Goal: Transaction & Acquisition: Subscribe to service/newsletter

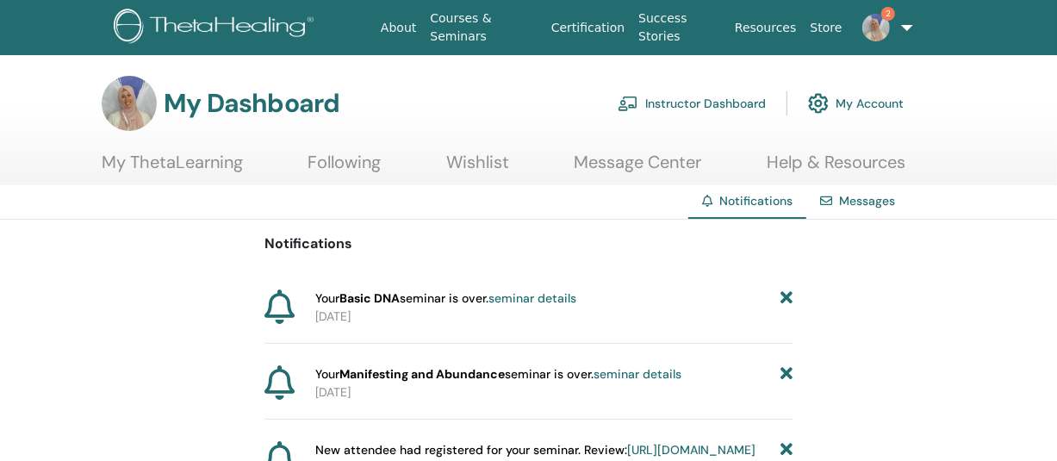
click at [693, 104] on link "Instructor Dashboard" at bounding box center [692, 103] width 148 height 38
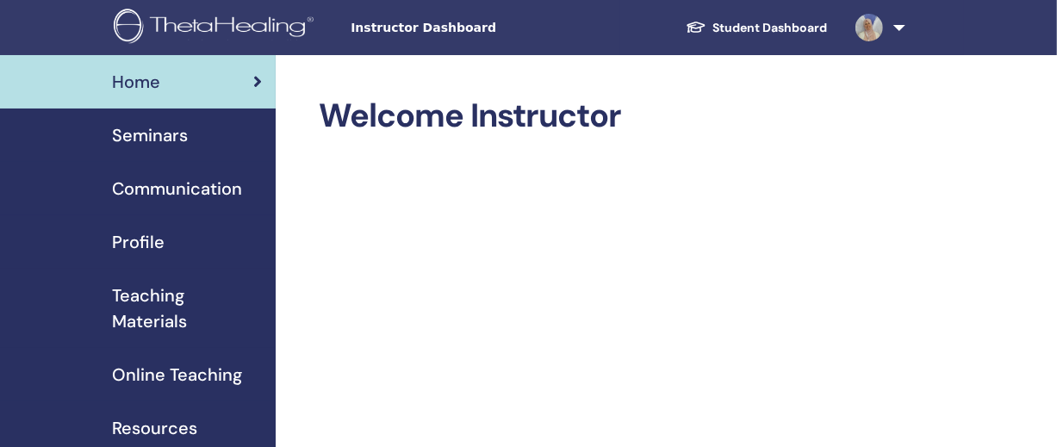
click at [142, 128] on span "Seminars" at bounding box center [150, 135] width 76 height 26
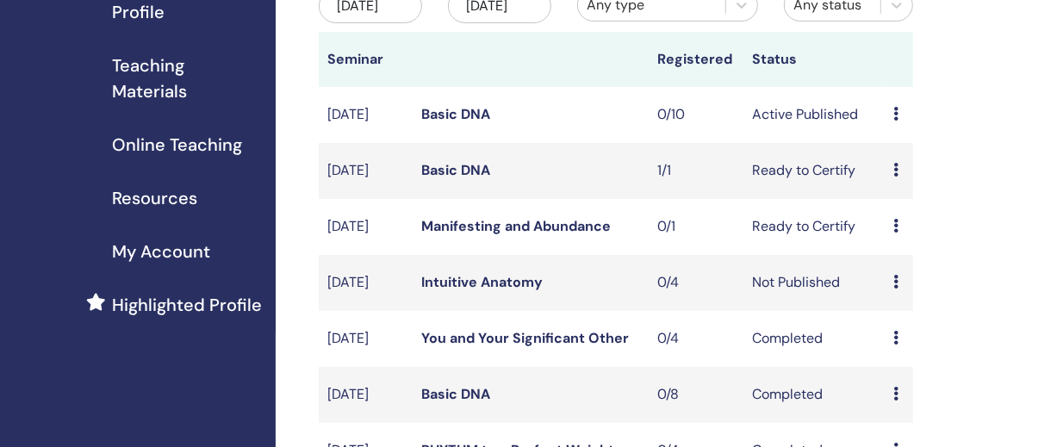
scroll to position [214, 0]
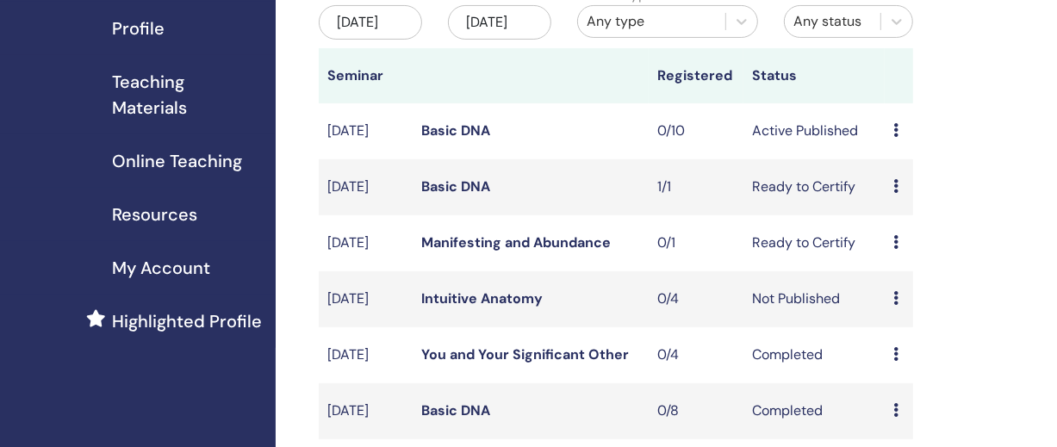
click at [145, 327] on span "Highlighted Profile" at bounding box center [187, 321] width 150 height 26
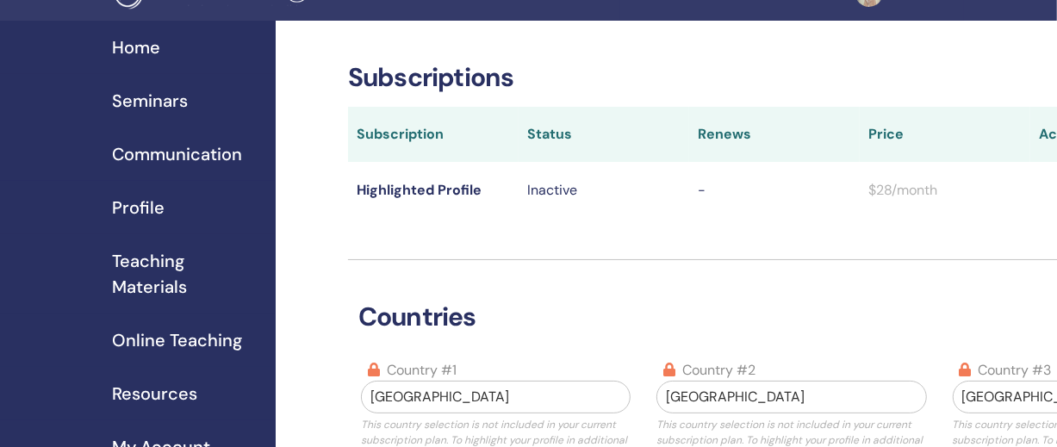
scroll to position [31, 0]
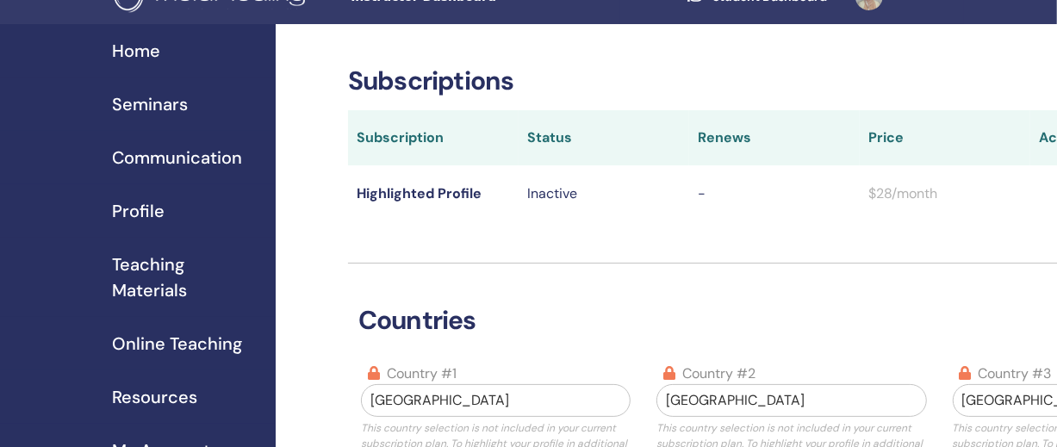
click at [904, 200] on span "$28/month" at bounding box center [902, 193] width 69 height 18
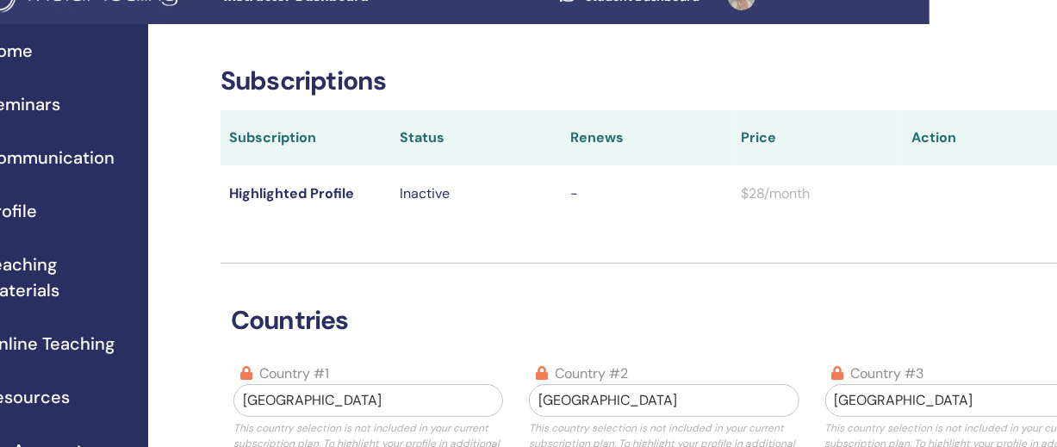
scroll to position [31, 210]
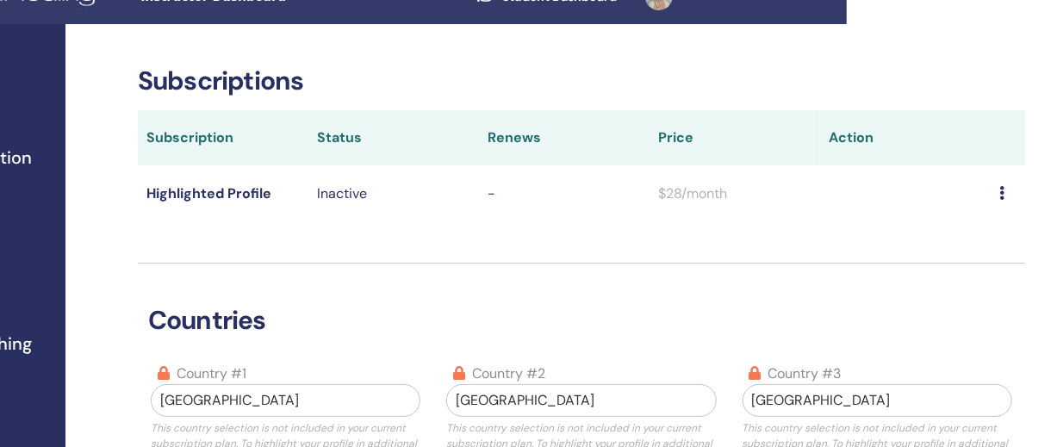
click at [997, 195] on td at bounding box center [1008, 193] width 34 height 56
click at [1003, 192] on icon at bounding box center [1001, 193] width 5 height 14
click at [979, 223] on link "Download History" at bounding box center [980, 222] width 153 height 31
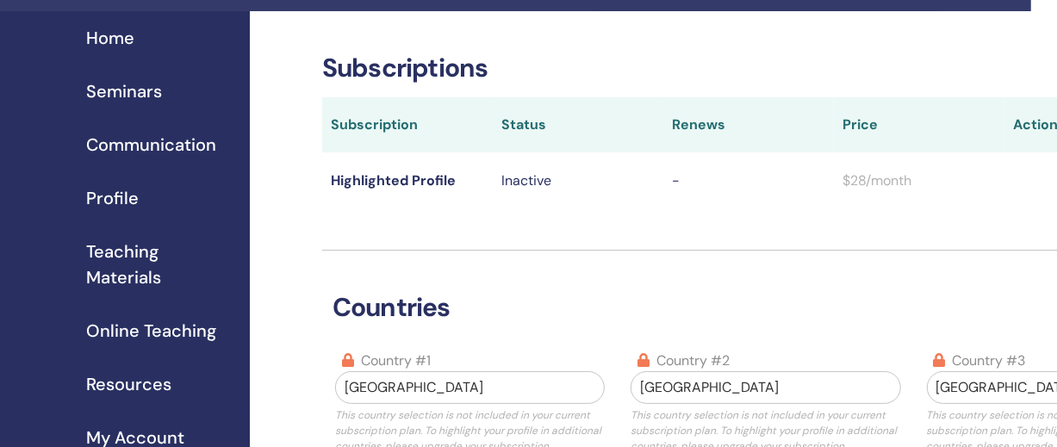
scroll to position [44, 0]
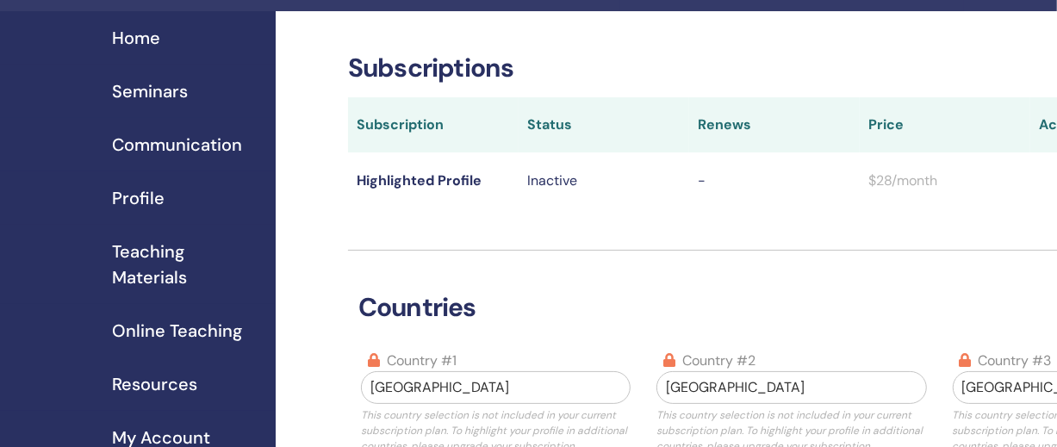
click at [151, 433] on span "My Account" at bounding box center [161, 438] width 98 height 26
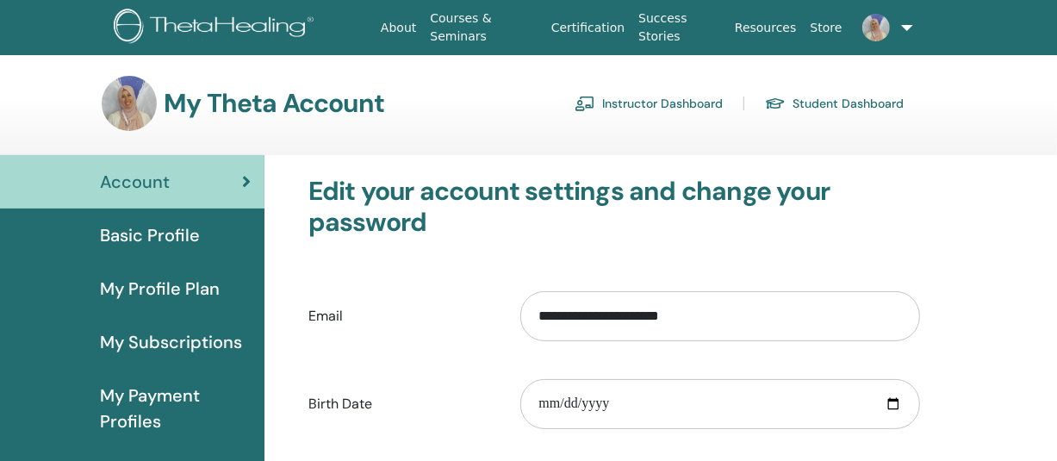
click at [185, 342] on span "My Subscriptions" at bounding box center [171, 342] width 142 height 26
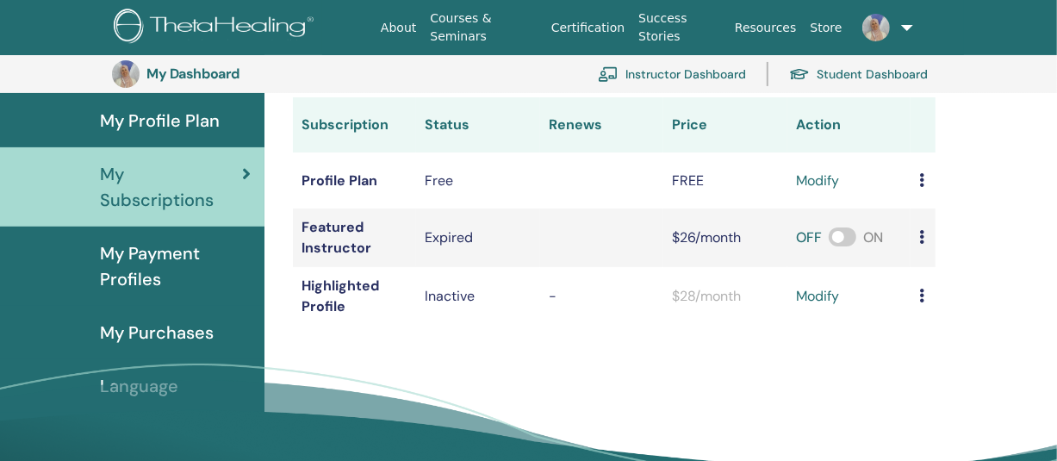
scroll to position [208, 0]
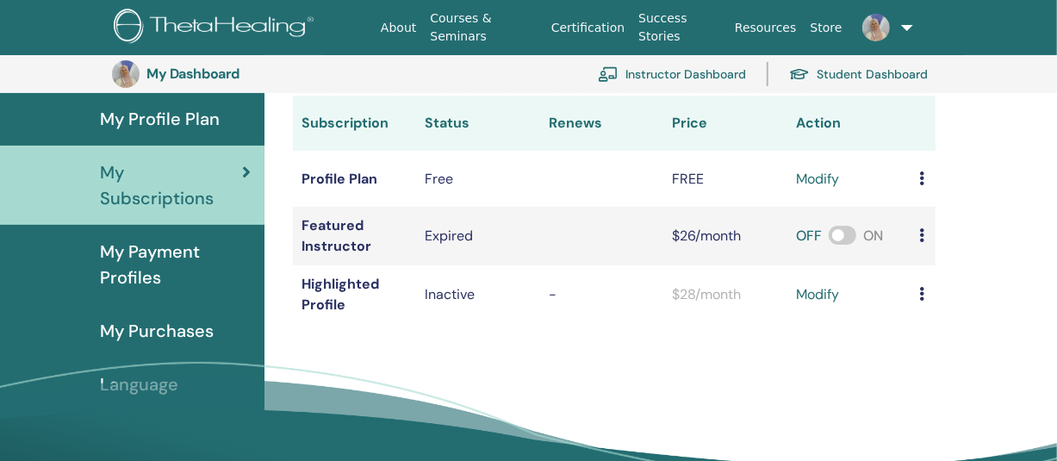
click at [817, 293] on link "modify" at bounding box center [817, 294] width 43 height 21
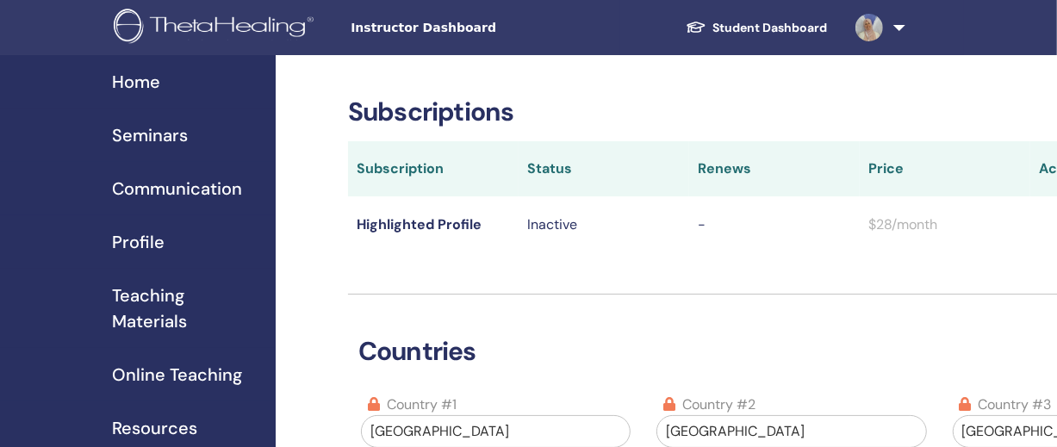
click at [151, 243] on span "Profile" at bounding box center [138, 242] width 53 height 26
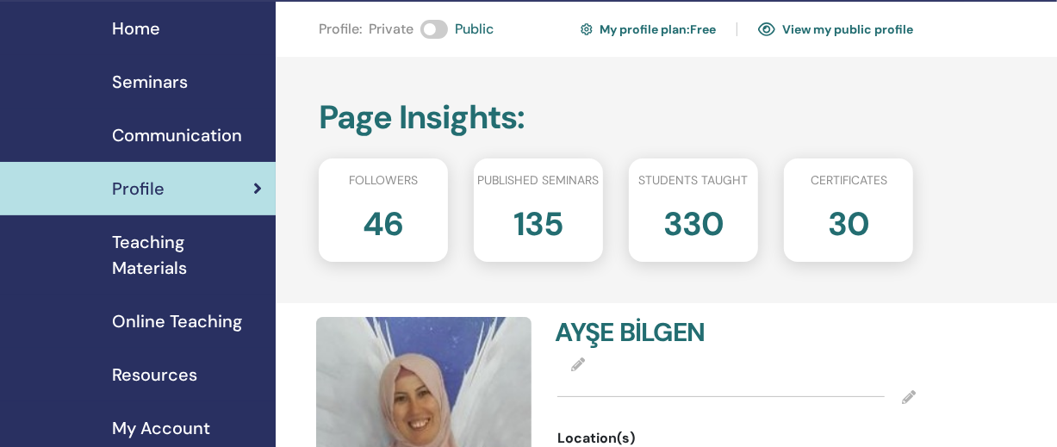
scroll to position [45, 0]
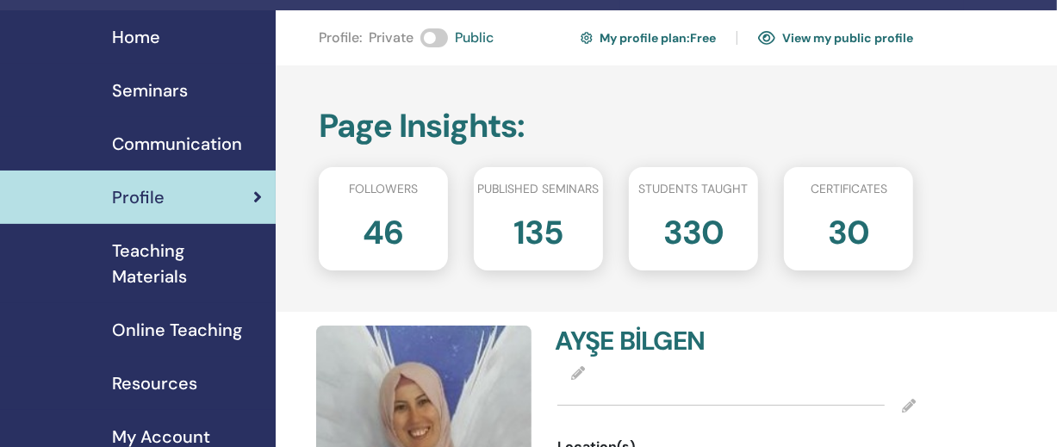
click at [805, 32] on link "View my public profile" at bounding box center [835, 38] width 155 height 28
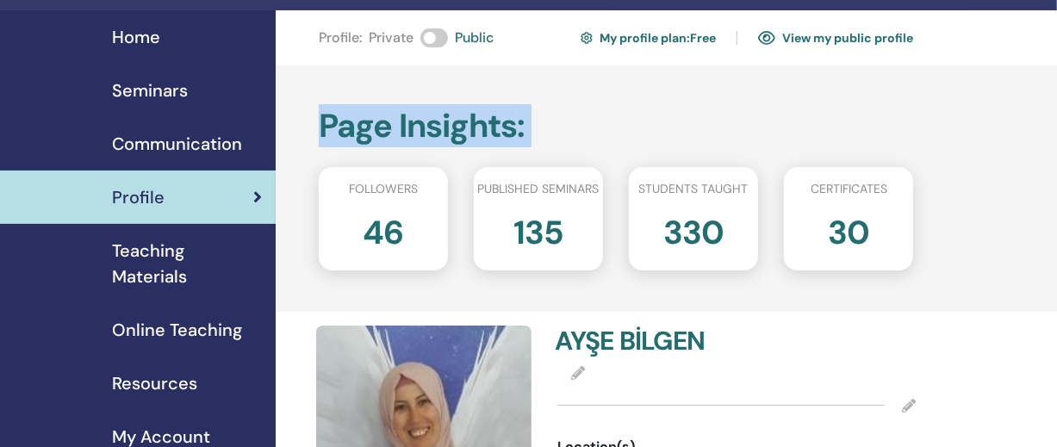
drag, startPoint x: 329, startPoint y: 189, endPoint x: 778, endPoint y: 45, distance: 471.4
click at [817, 33] on link "View my public profile" at bounding box center [835, 38] width 155 height 28
click at [177, 433] on span "My Account" at bounding box center [161, 437] width 98 height 26
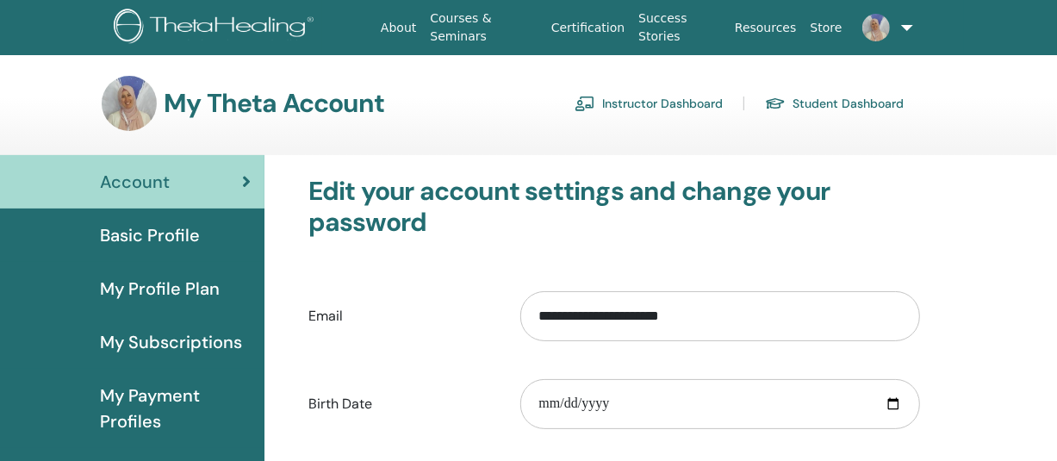
click at [155, 283] on span "My Profile Plan" at bounding box center [160, 289] width 120 height 26
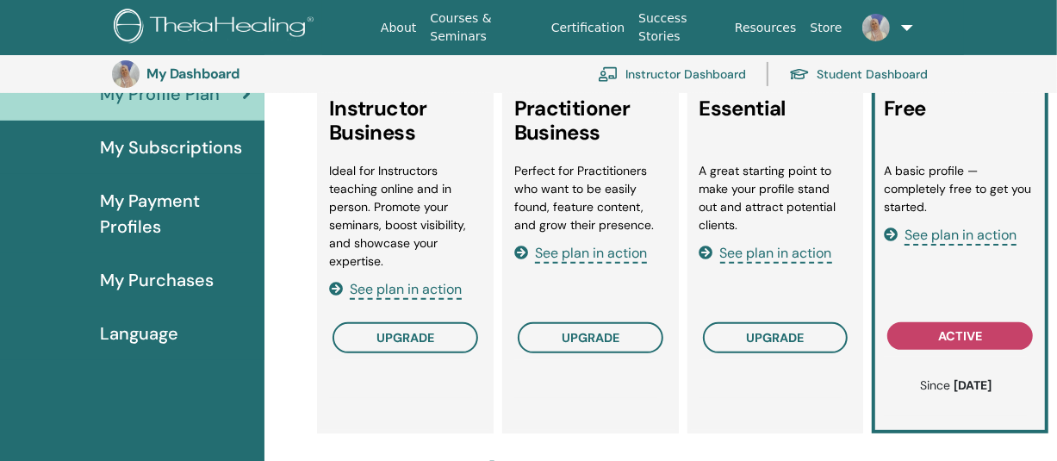
scroll to position [229, 0]
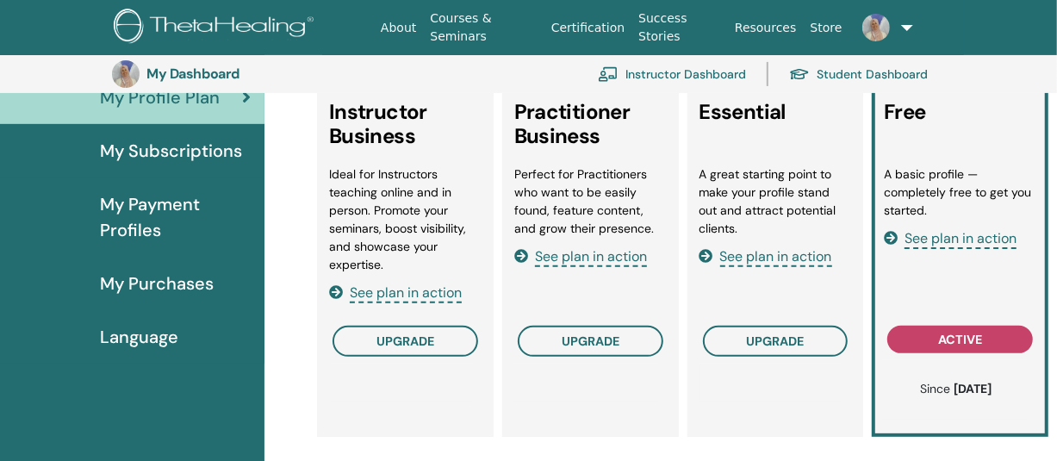
click at [395, 290] on span "See plan in action" at bounding box center [406, 293] width 112 height 20
click at [410, 334] on span "upgrade" at bounding box center [406, 341] width 58 height 14
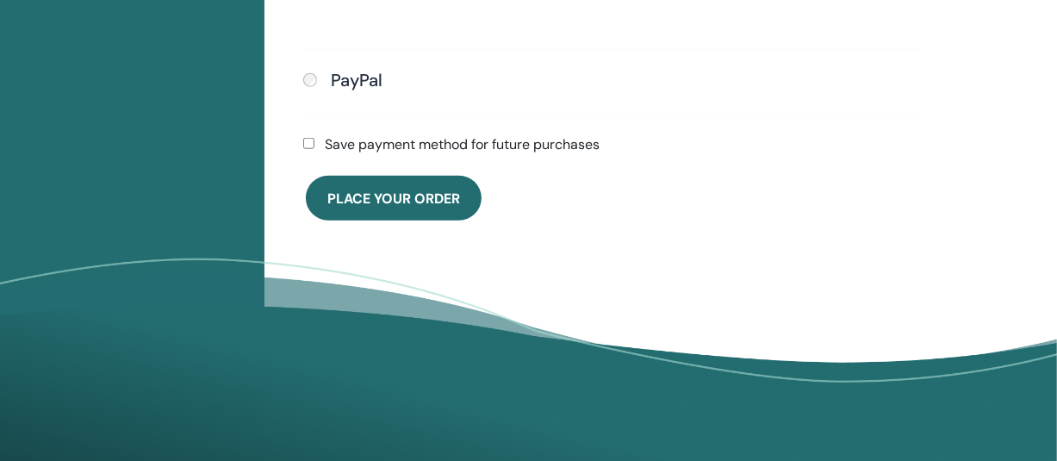
scroll to position [939, 0]
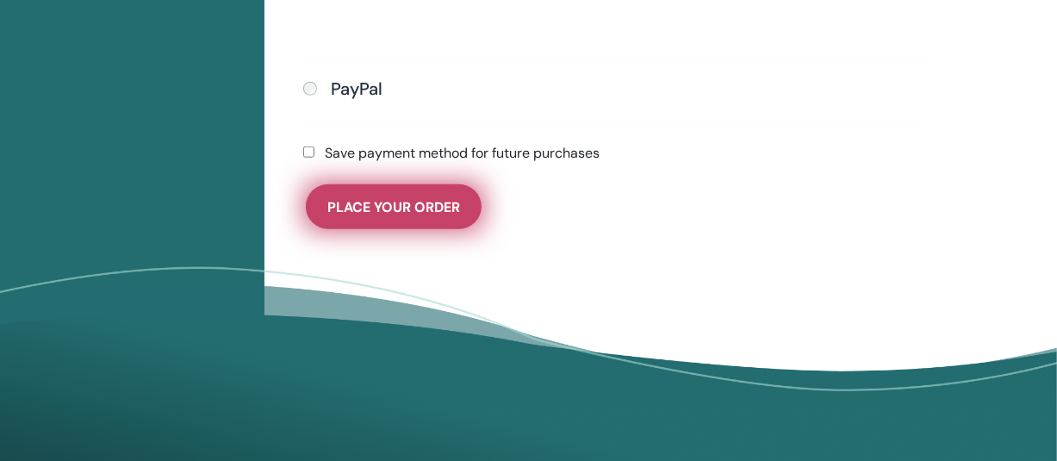
click at [384, 205] on span "Place Your Order" at bounding box center [393, 207] width 133 height 18
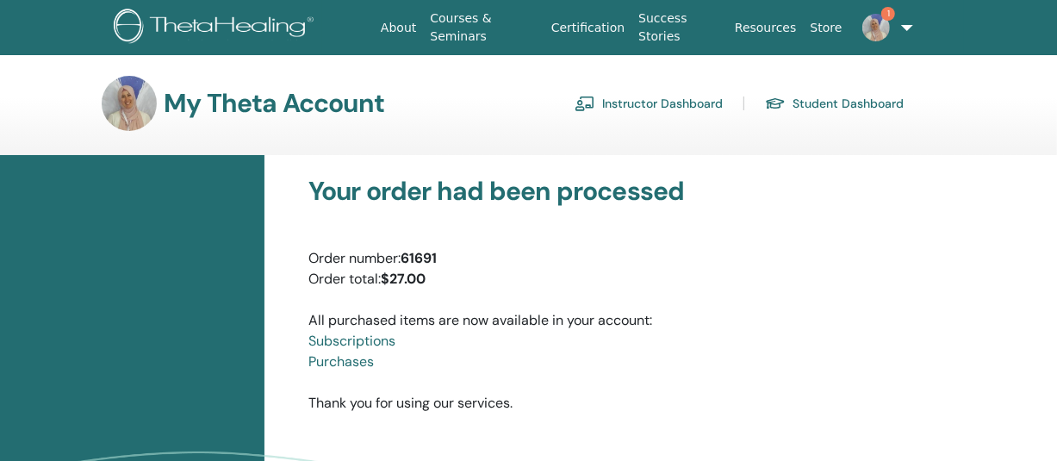
click at [881, 22] on img at bounding box center [876, 28] width 28 height 28
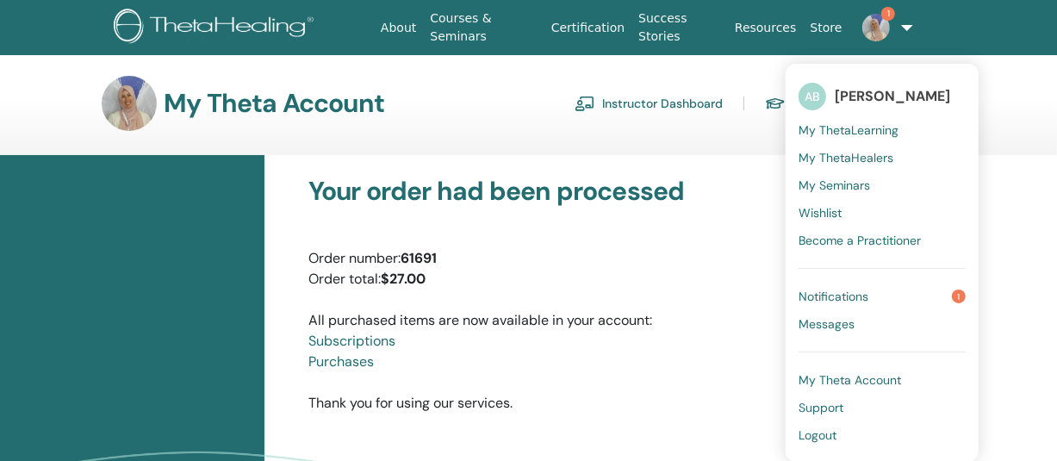
click at [799, 291] on span "Notifications" at bounding box center [834, 297] width 70 height 16
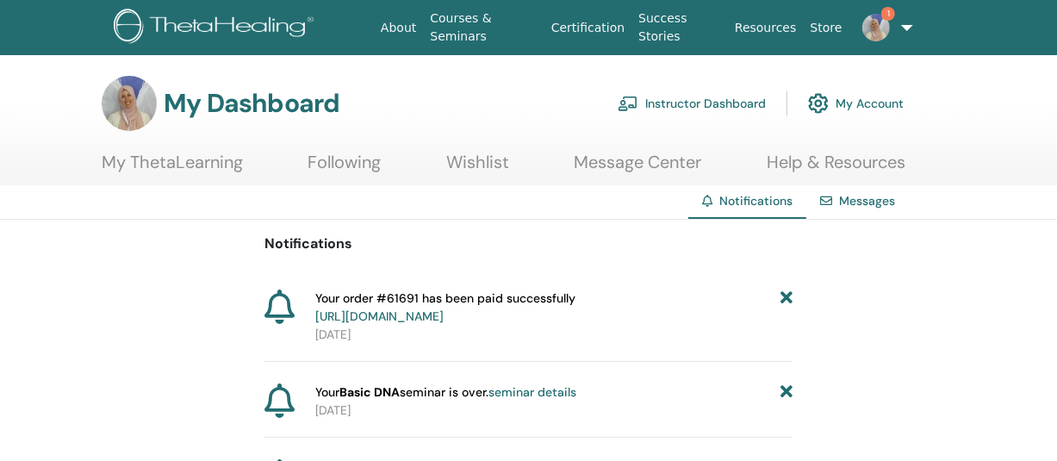
click at [856, 106] on link "My Account" at bounding box center [856, 103] width 96 height 38
